Goal: Transaction & Acquisition: Purchase product/service

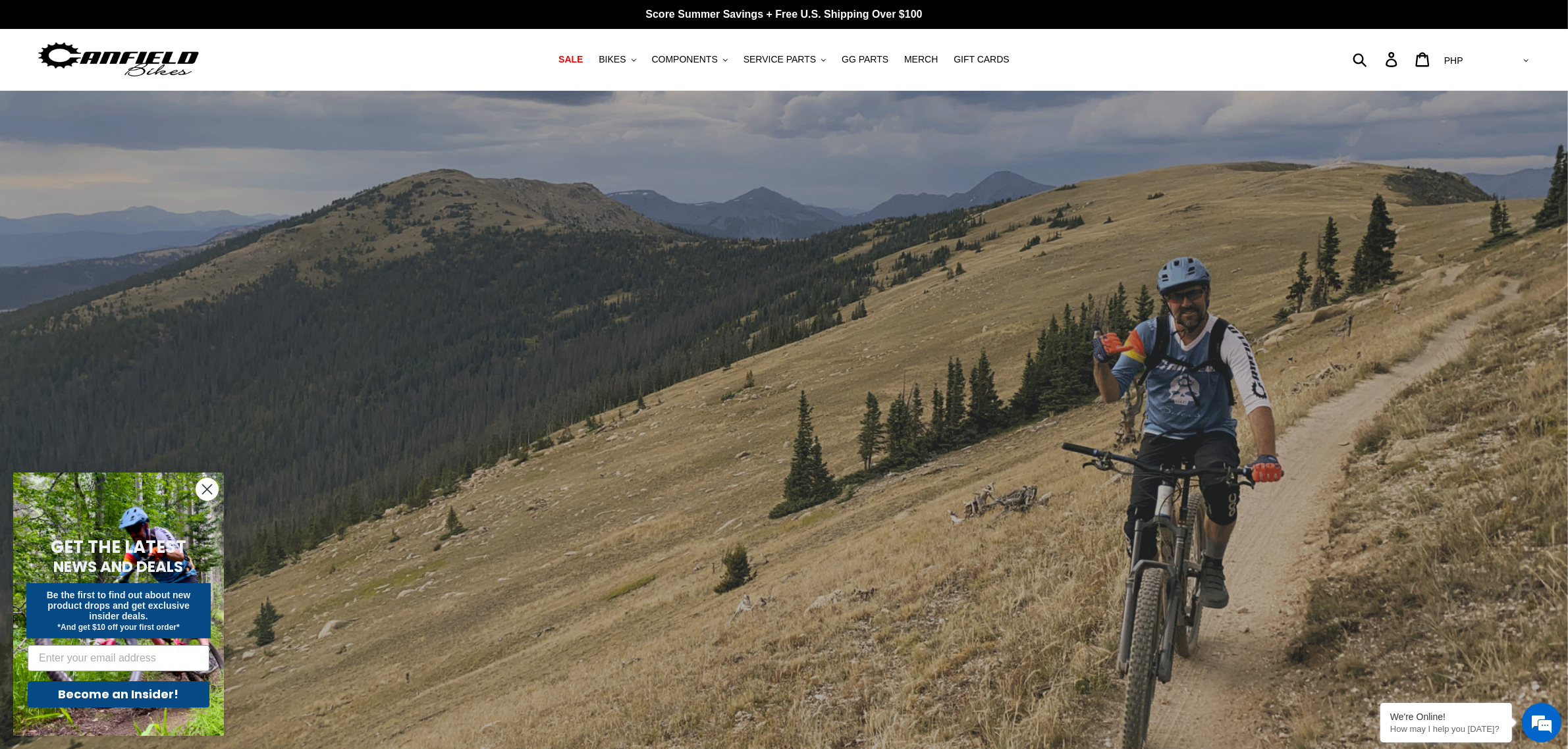
click at [211, 487] on circle "Close dialog" at bounding box center [207, 489] width 22 height 22
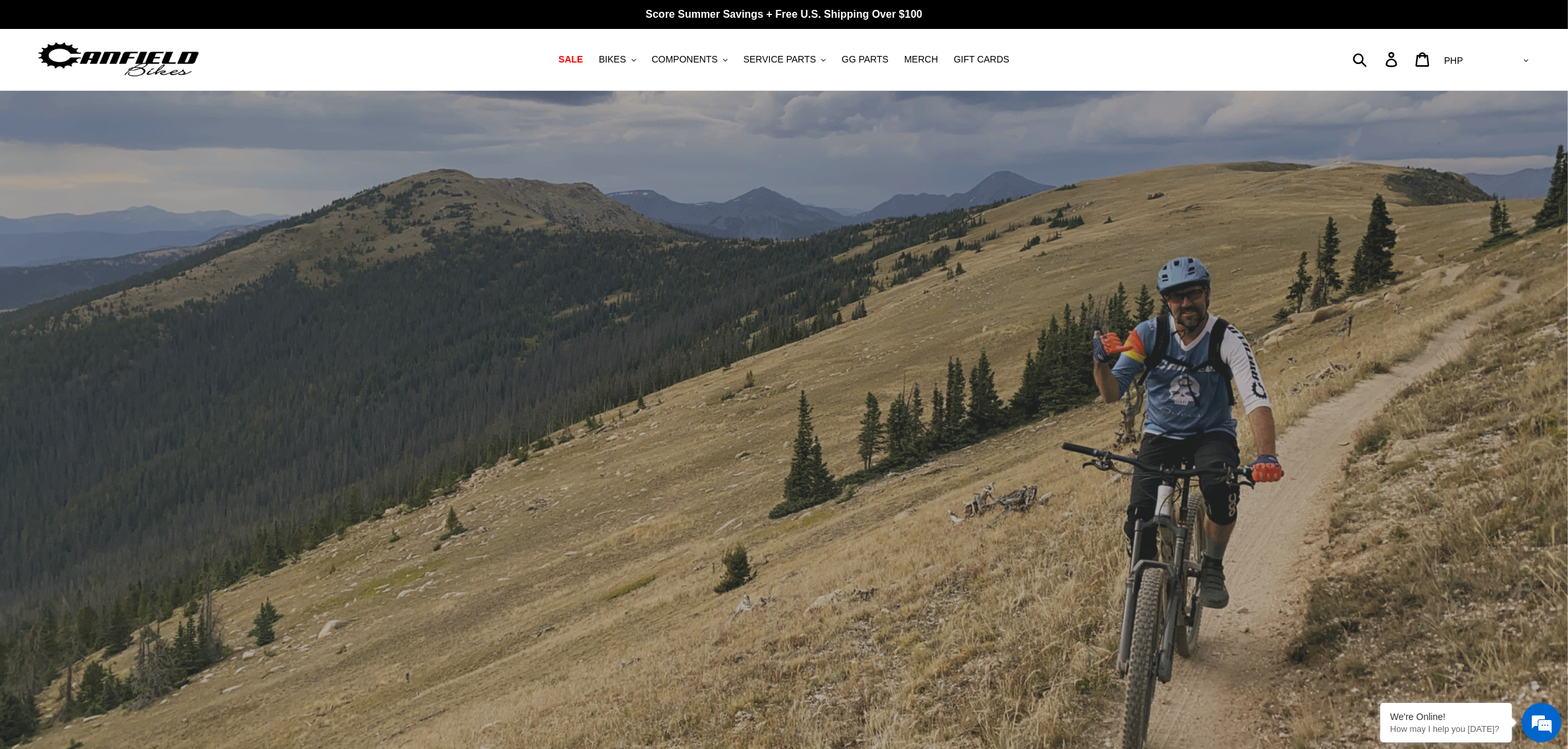
click at [643, 44] on nav "SALE BIKES .cls-1{fill:#231f20} SHOP ALL BIKES SHOP DEMO BIKES - On SALE Now! J…" at bounding box center [784, 60] width 748 height 61
click at [625, 56] on span "BIKES" at bounding box center [612, 60] width 27 height 11
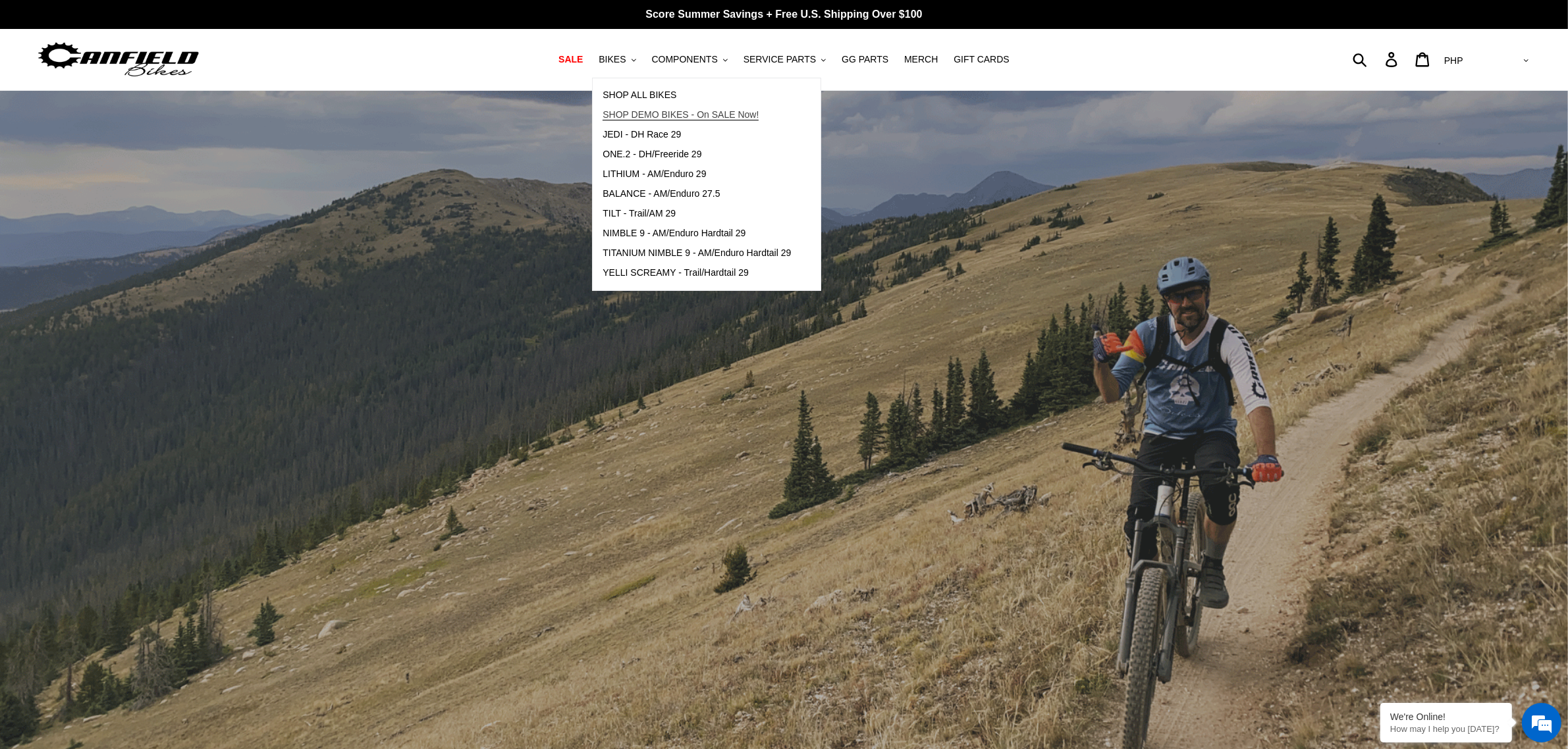
click at [630, 119] on span "SHOP DEMO BIKES - On SALE Now!" at bounding box center [680, 115] width 156 height 11
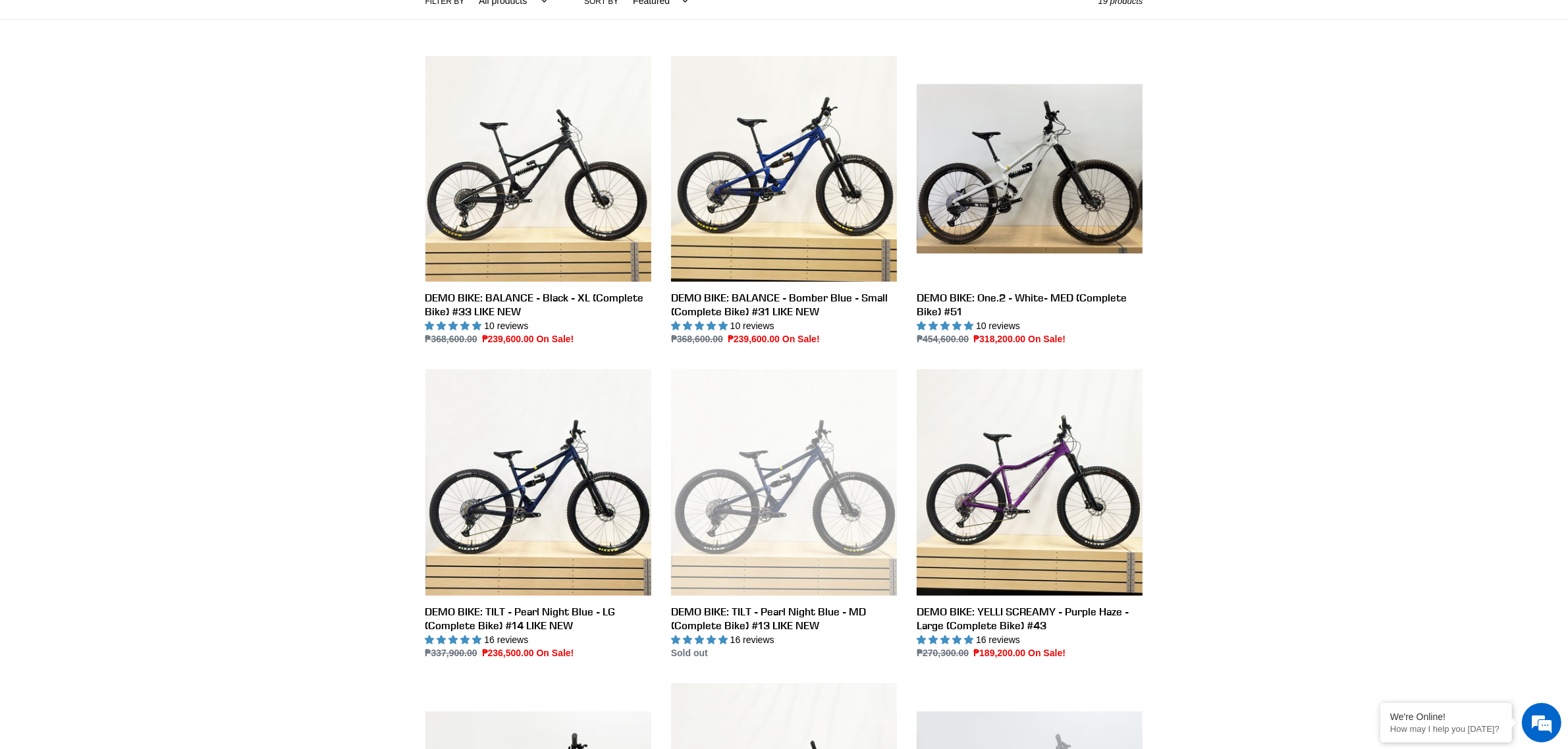
scroll to position [412, 0]
